Goal: Task Accomplishment & Management: Use online tool/utility

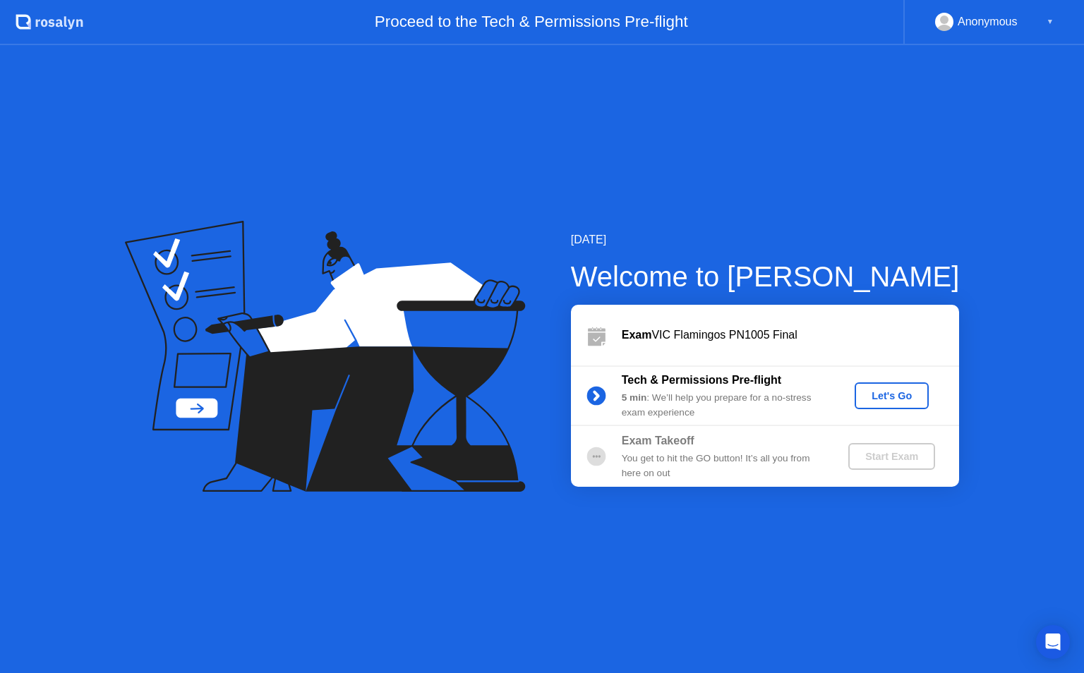
click at [876, 404] on button "Let's Go" at bounding box center [891, 395] width 74 height 27
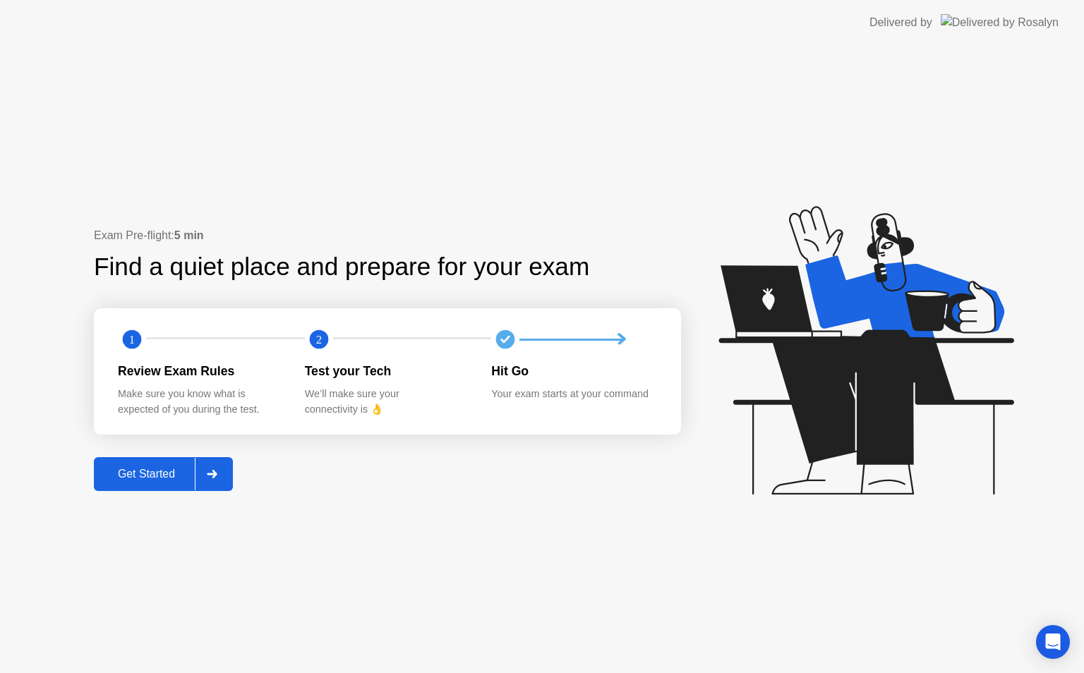
click at [162, 473] on div "Get Started" at bounding box center [146, 474] width 97 height 13
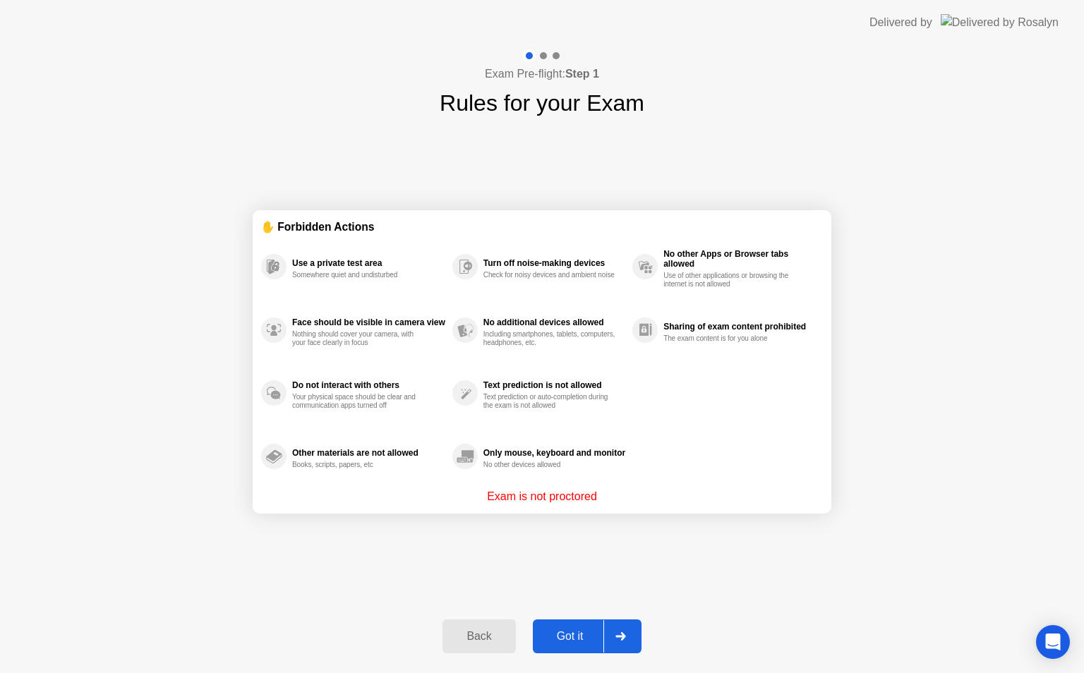
click at [577, 635] on div "Got it" at bounding box center [570, 636] width 66 height 13
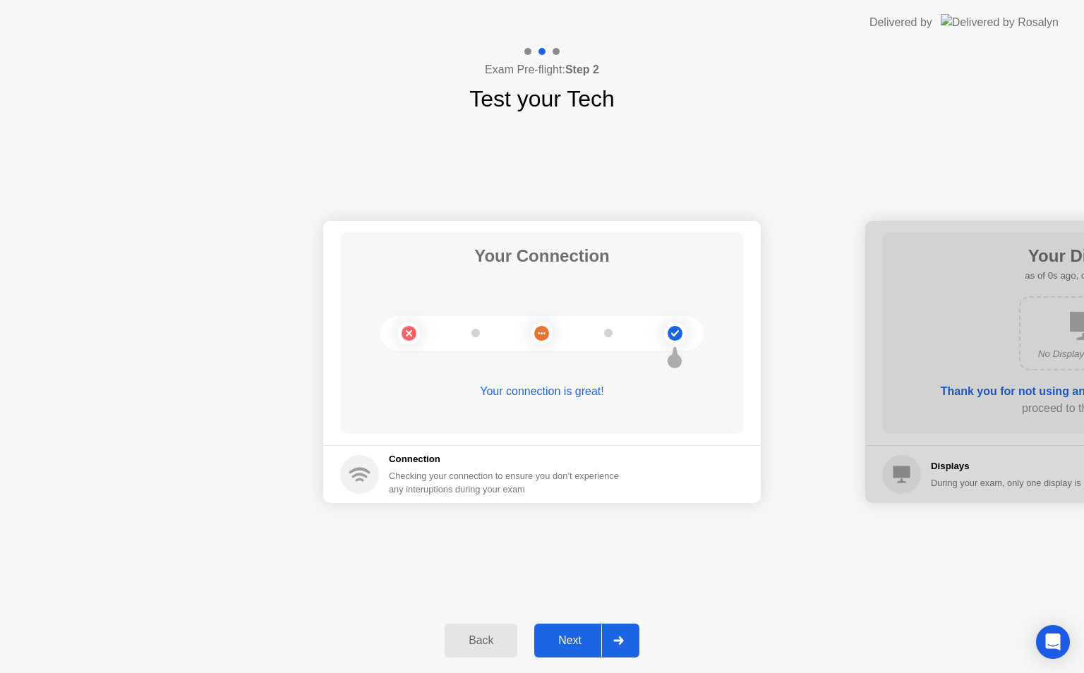
click at [567, 641] on div "Next" at bounding box center [569, 640] width 63 height 13
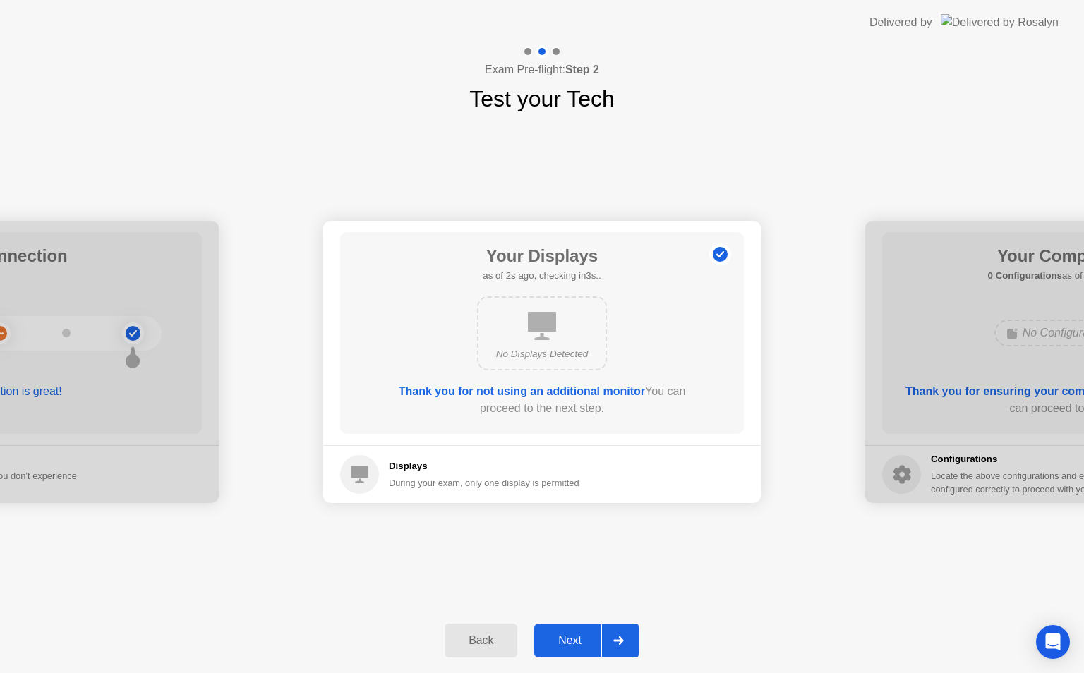
click at [567, 641] on div "Next" at bounding box center [569, 640] width 63 height 13
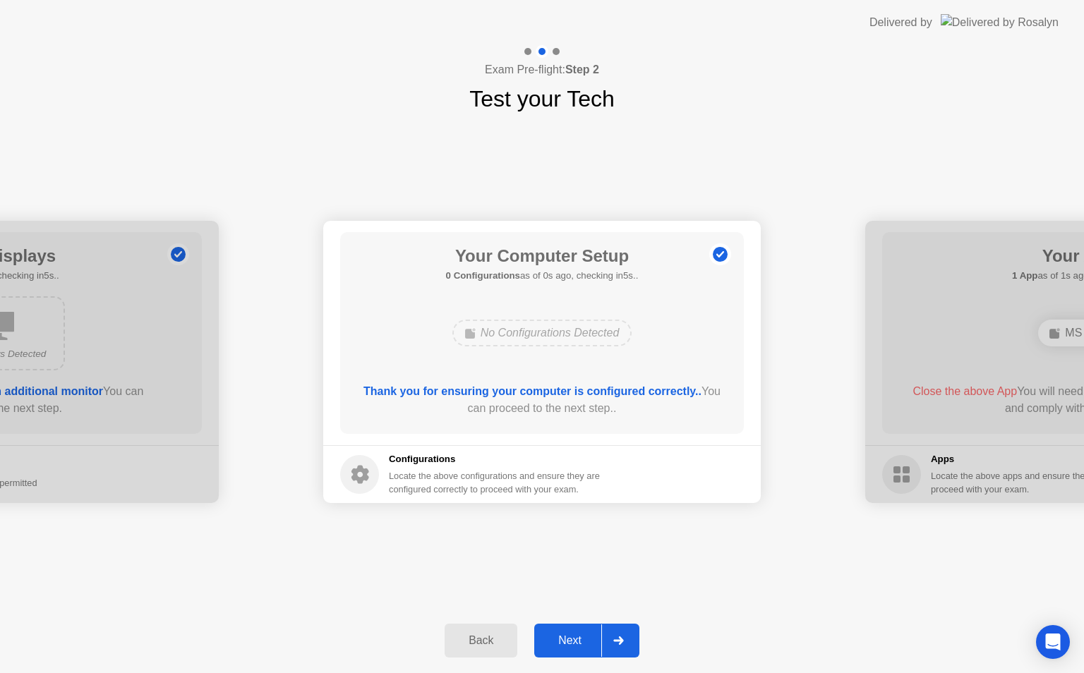
click at [567, 641] on div "Next" at bounding box center [569, 640] width 63 height 13
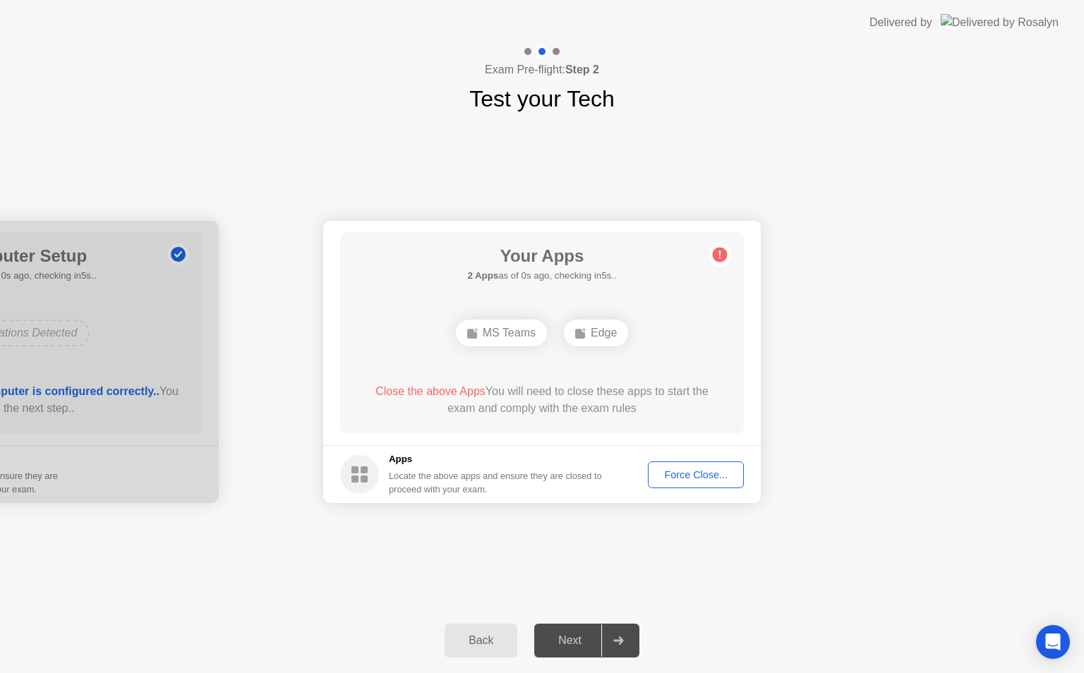
click at [624, 548] on div "Your Connection Your connection is great! Connection Checking your connection t…" at bounding box center [542, 362] width 1084 height 493
click at [687, 474] on div "Force Close..." at bounding box center [696, 474] width 86 height 11
click at [583, 672] on div at bounding box center [542, 673] width 1084 height 0
click at [677, 480] on div "Force Close..." at bounding box center [696, 474] width 86 height 11
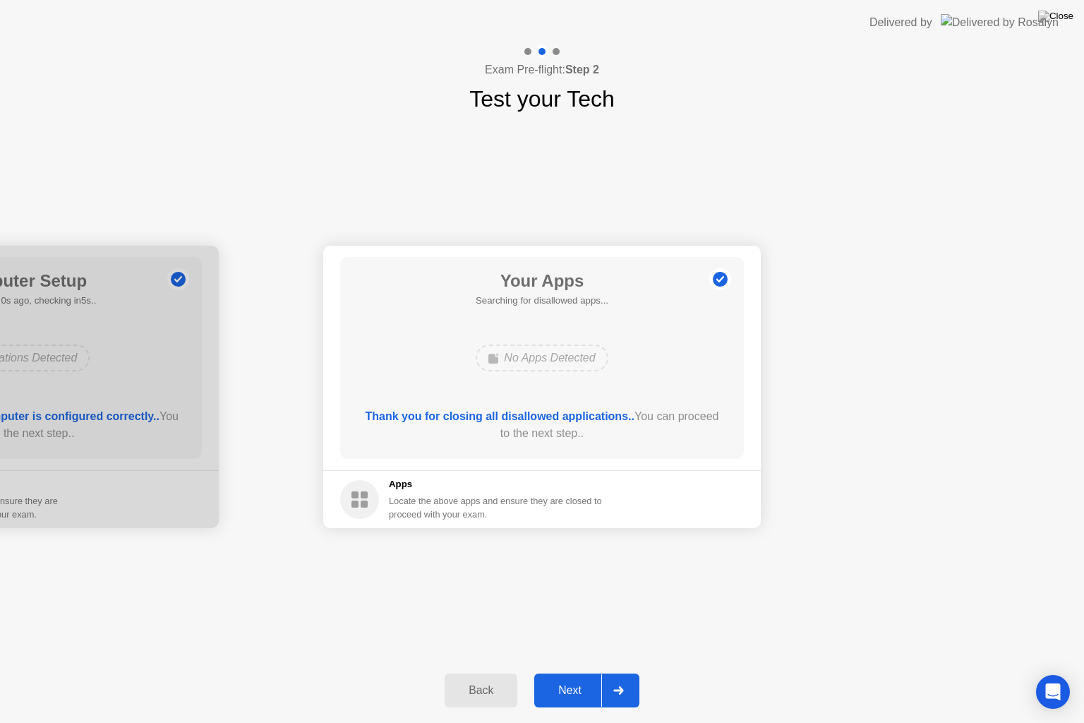
click at [560, 672] on div "Next" at bounding box center [569, 690] width 63 height 13
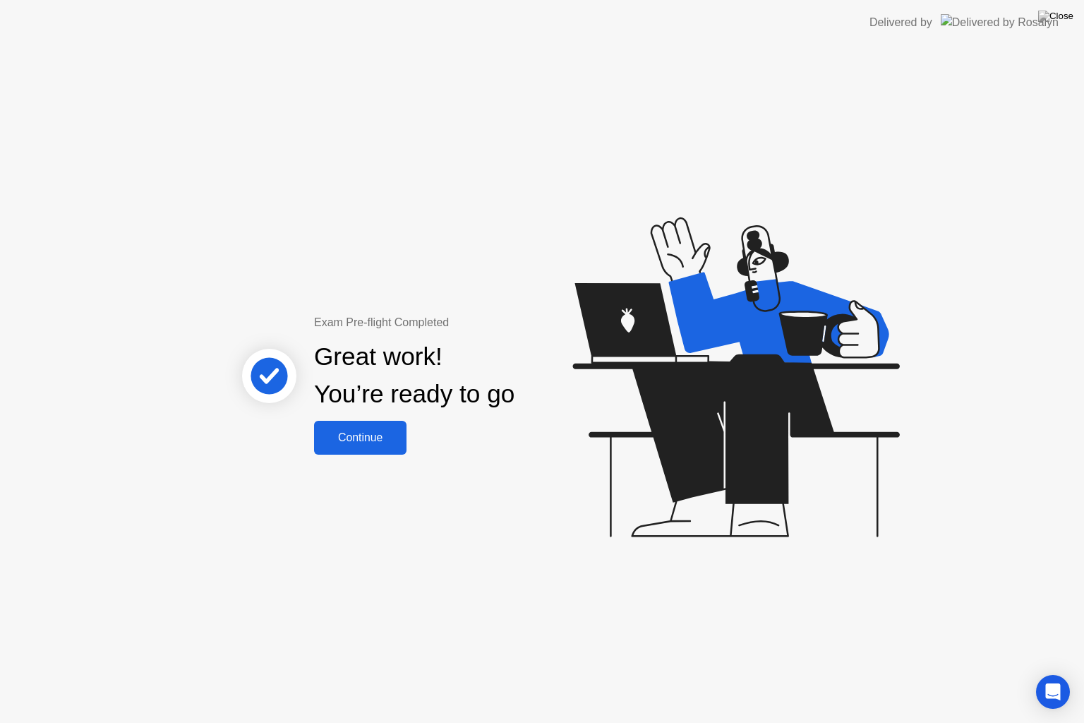
click at [365, 443] on div "Continue" at bounding box center [360, 437] width 84 height 13
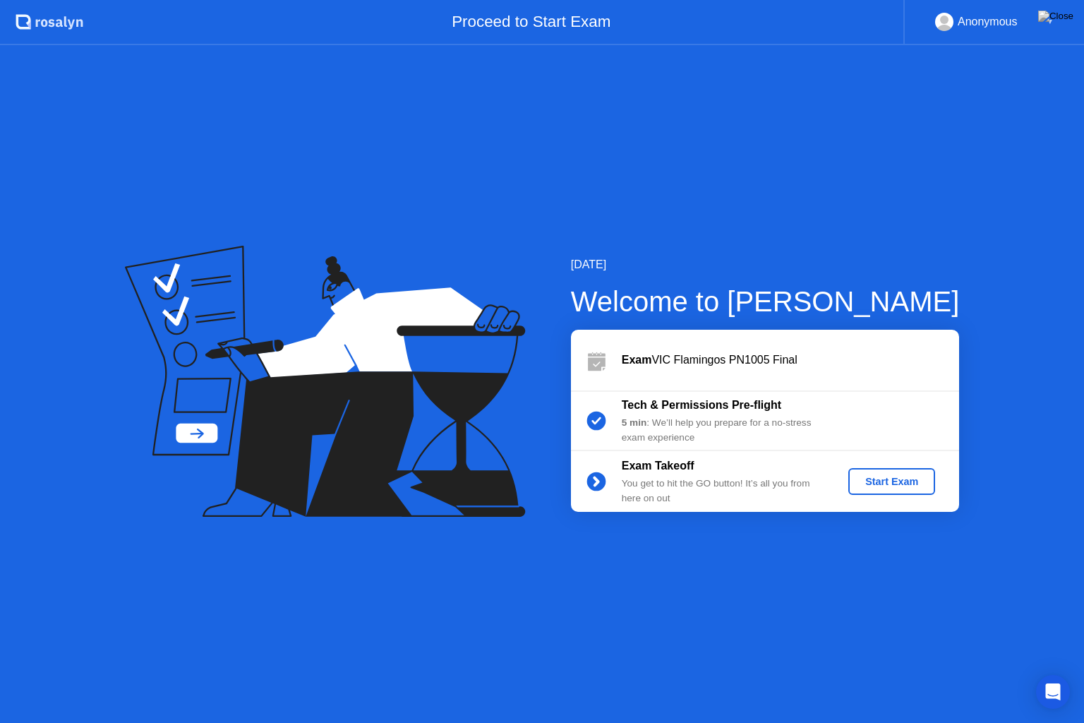
click at [902, 489] on button "Start Exam" at bounding box center [891, 481] width 87 height 27
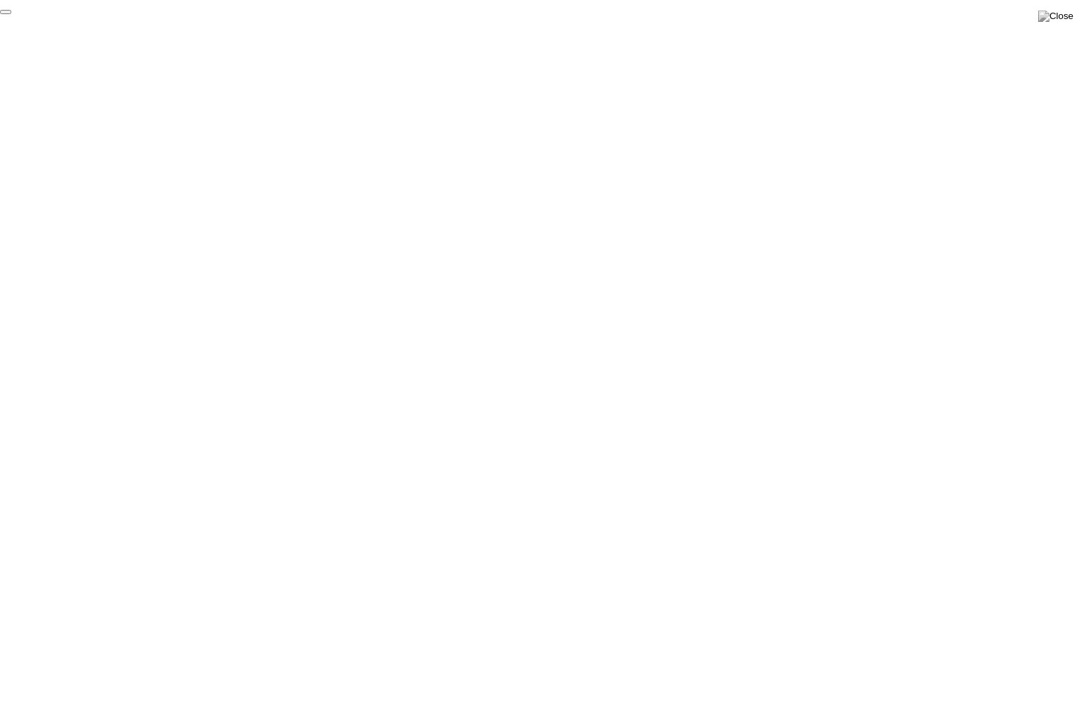
click at [11, 14] on button "End Proctoring Session" at bounding box center [5, 12] width 11 height 4
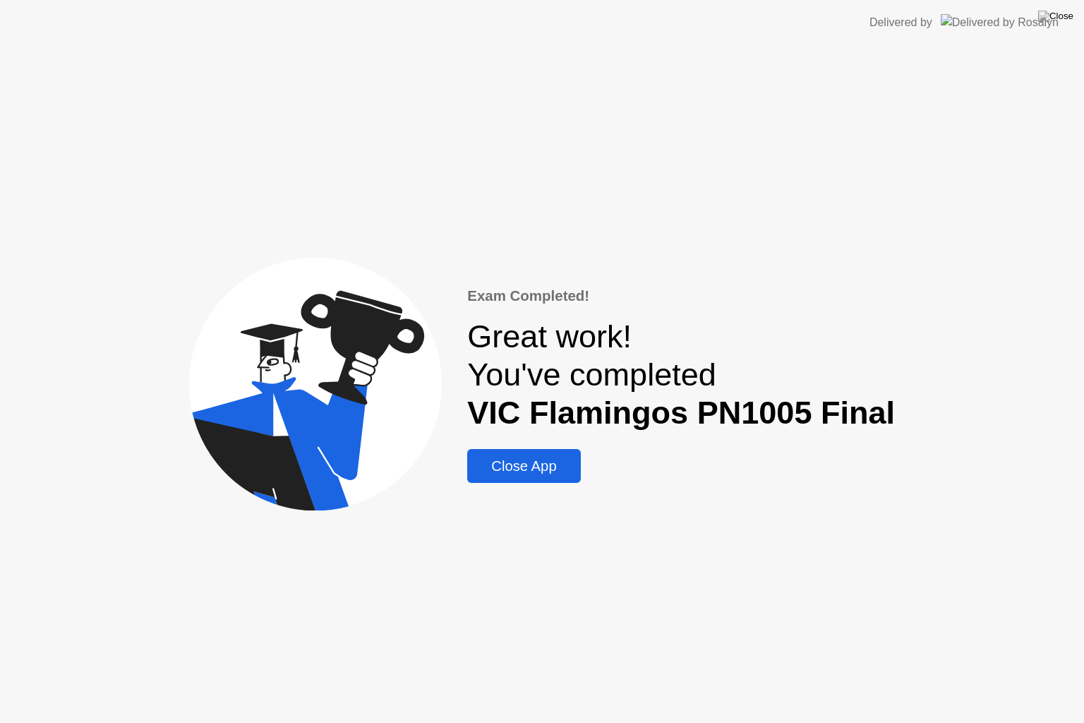
click at [542, 462] on div "Close App" at bounding box center [523, 466] width 104 height 16
